Goal: Check status: Check status

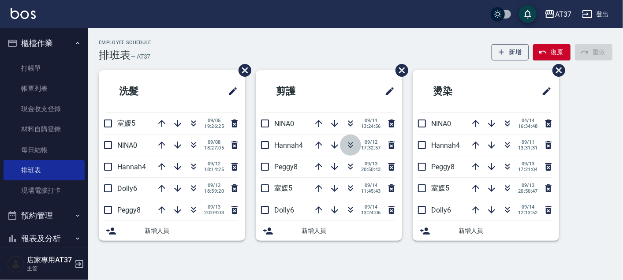
click at [353, 143] on icon "button" at bounding box center [350, 145] width 11 height 11
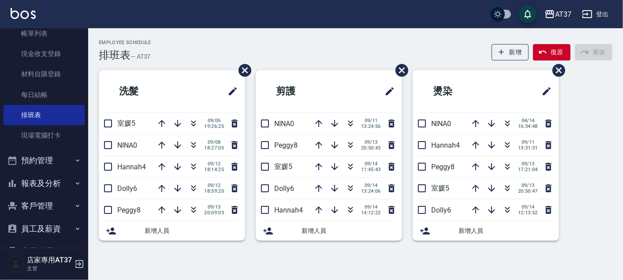
scroll to position [98, 0]
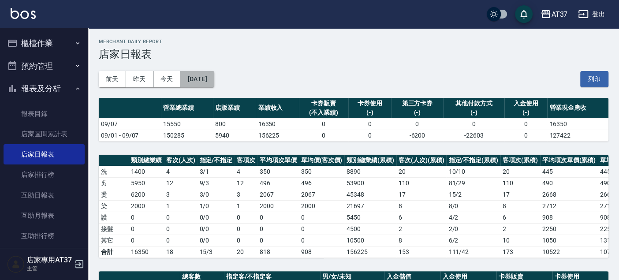
click at [214, 83] on button "[DATE]" at bounding box center [197, 79] width 34 height 16
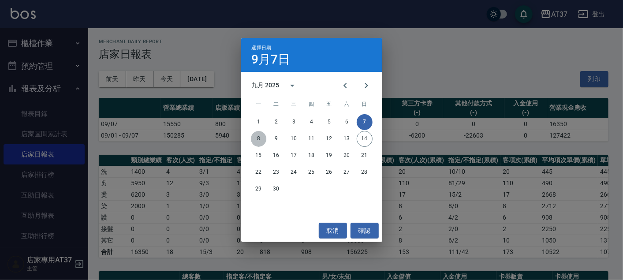
click at [256, 137] on button "8" at bounding box center [259, 139] width 16 height 16
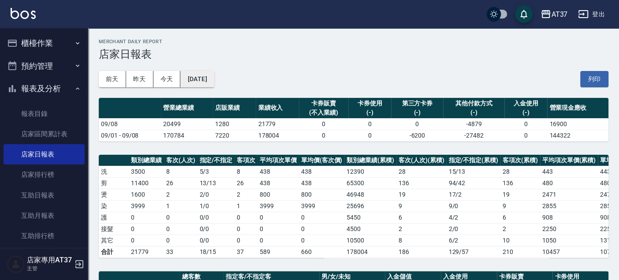
click at [214, 74] on button "2025/09/08" at bounding box center [197, 79] width 34 height 16
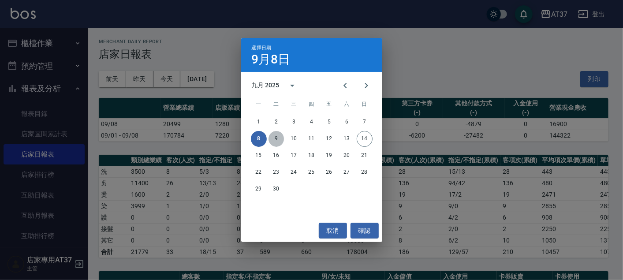
click at [277, 135] on button "9" at bounding box center [277, 139] width 16 height 16
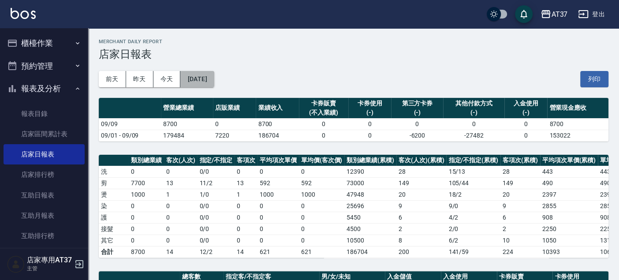
click at [214, 79] on button "2025/09/09" at bounding box center [197, 79] width 34 height 16
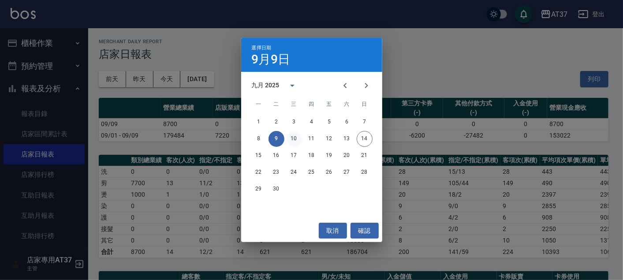
click at [294, 137] on button "10" at bounding box center [294, 139] width 16 height 16
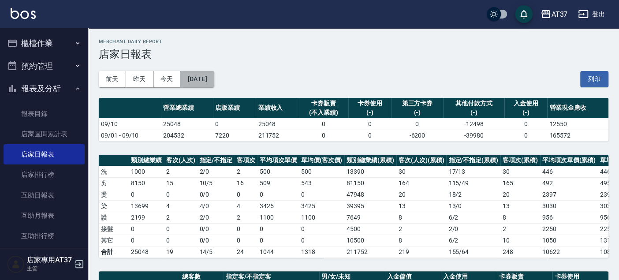
click at [207, 78] on button "2025/09/10" at bounding box center [197, 79] width 34 height 16
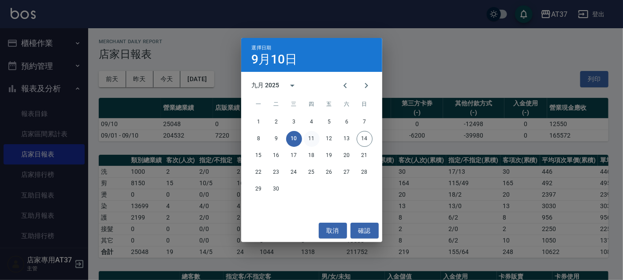
click at [312, 139] on button "11" at bounding box center [312, 139] width 16 height 16
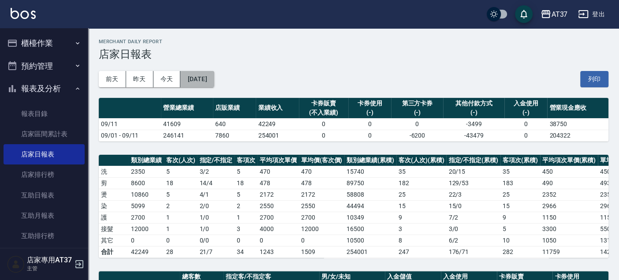
click at [214, 84] on button "2025/09/11" at bounding box center [197, 79] width 34 height 16
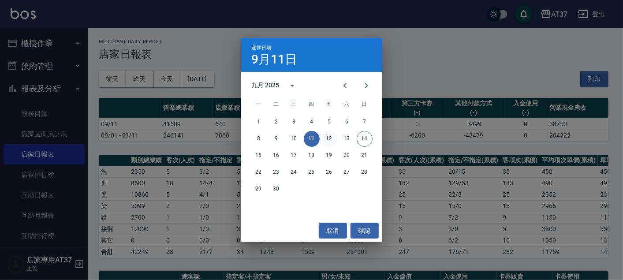
click at [333, 137] on button "12" at bounding box center [330, 139] width 16 height 16
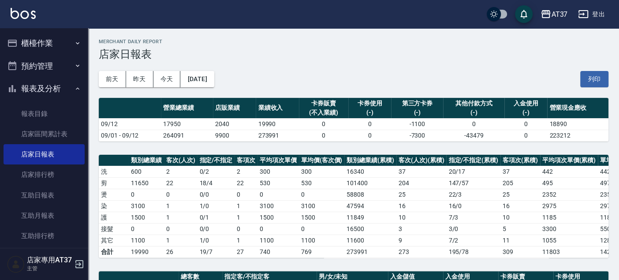
click at [230, 73] on div "前天 昨天 今天 2025/09/12 列印" at bounding box center [354, 79] width 510 height 38
click at [214, 75] on button "2025/09/12" at bounding box center [197, 79] width 34 height 16
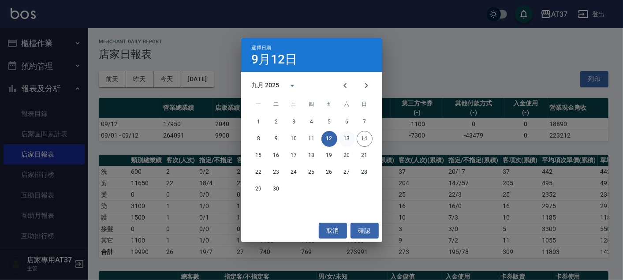
click at [352, 135] on button "13" at bounding box center [347, 139] width 16 height 16
